Goal: Navigation & Orientation: Understand site structure

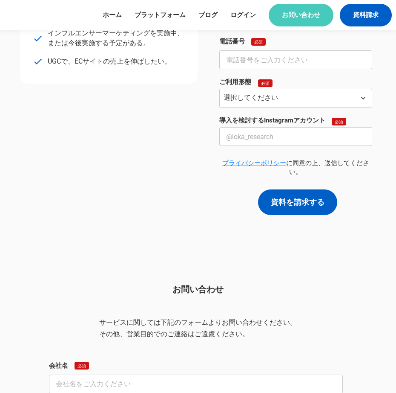
scroll to position [510, 0]
